Goal: Navigation & Orientation: Find specific page/section

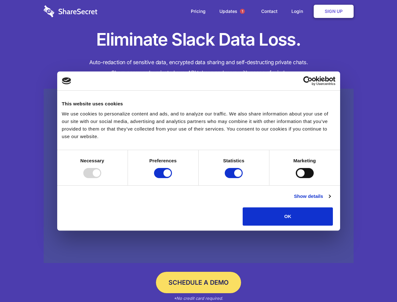
click at [101, 178] on div at bounding box center [92, 173] width 18 height 10
click at [172, 178] on input "Preferences" at bounding box center [163, 173] width 18 height 10
checkbox input "false"
click at [235, 178] on input "Statistics" at bounding box center [234, 173] width 18 height 10
checkbox input "false"
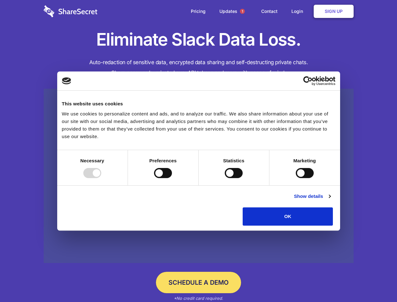
click at [296, 178] on input "Marketing" at bounding box center [305, 173] width 18 height 10
checkbox input "true"
click at [331, 200] on link "Show details" at bounding box center [312, 196] width 36 height 8
click at [0, 0] on li "Necessary 7 Necessary cookies help make a website usable by enabling basic func…" at bounding box center [0, 0] width 0 height 0
click at [242, 11] on span "1" at bounding box center [242, 11] width 5 height 5
